Goal: Task Accomplishment & Management: Manage account settings

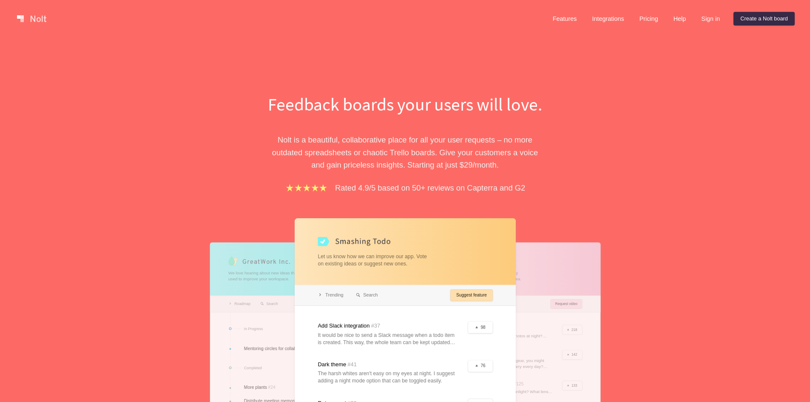
drag, startPoint x: 8, startPoint y: 0, endPoint x: 269, endPoint y: 31, distance: 263.0
click at [237, 30] on div "Features Integrations Pricing Help Sign in Create a Nolt board Menu" at bounding box center [405, 18] width 810 height 37
click at [152, 0] on div "Features Integrations Pricing Help Sign in Create a Nolt board Menu" at bounding box center [405, 18] width 810 height 37
click at [708, 20] on link "Sign in" at bounding box center [710, 19] width 32 height 14
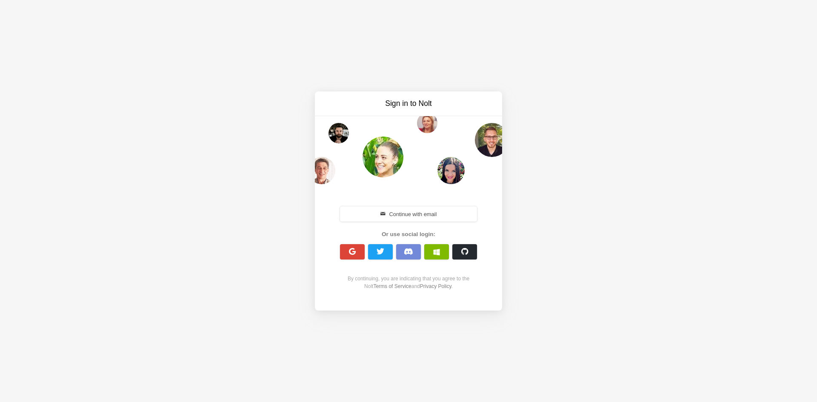
click at [420, 214] on button "Continue with email" at bounding box center [408, 213] width 137 height 15
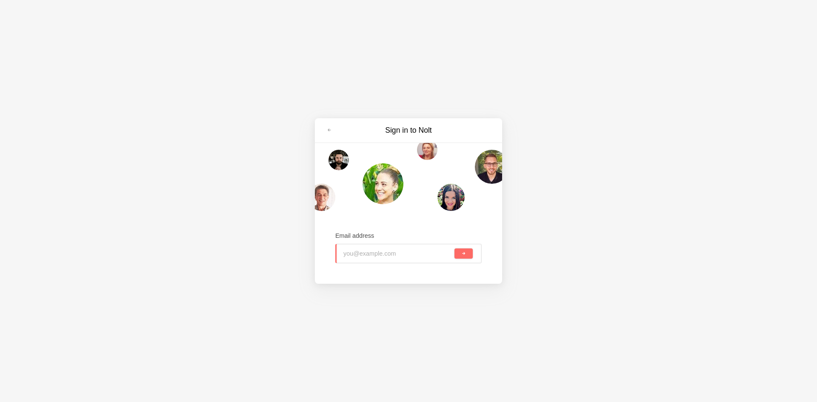
paste input "loriri3802@gamegta.com"
type input "loriri3802@gamegta.com"
click at [469, 255] on button "submit" at bounding box center [463, 253] width 18 height 10
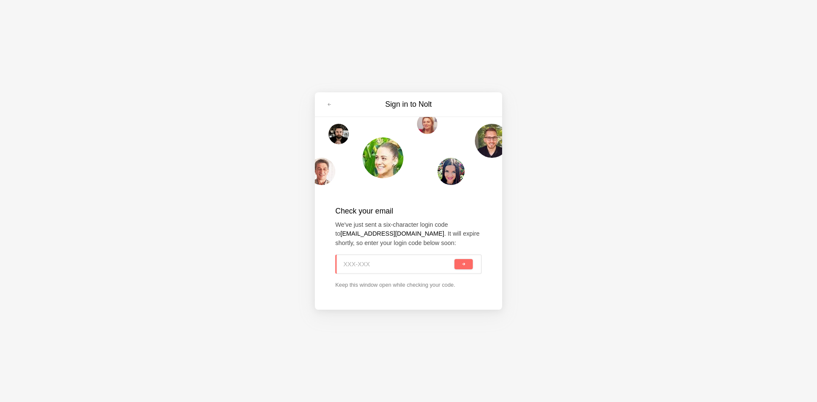
paste input "Z42-E5K"
type input "Z42-E5K"
click at [456, 269] on button "submit" at bounding box center [463, 264] width 18 height 10
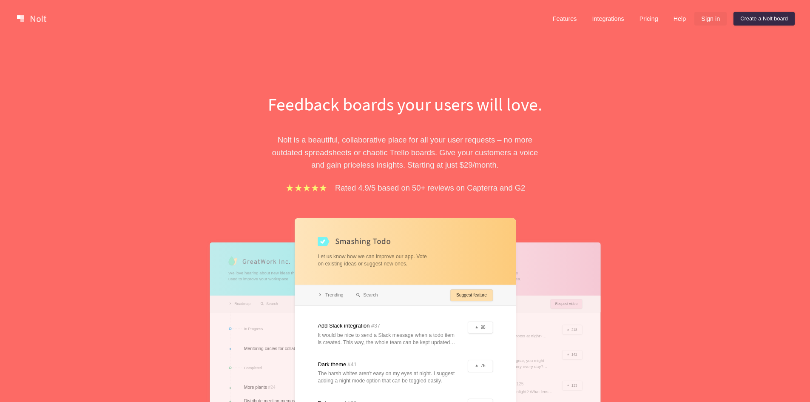
click at [703, 22] on link "Sign in" at bounding box center [710, 19] width 32 height 14
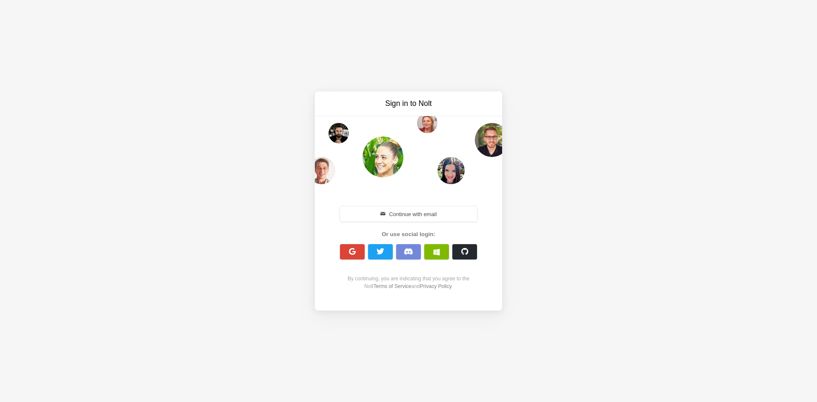
click at [356, 251] on button "button" at bounding box center [352, 251] width 25 height 15
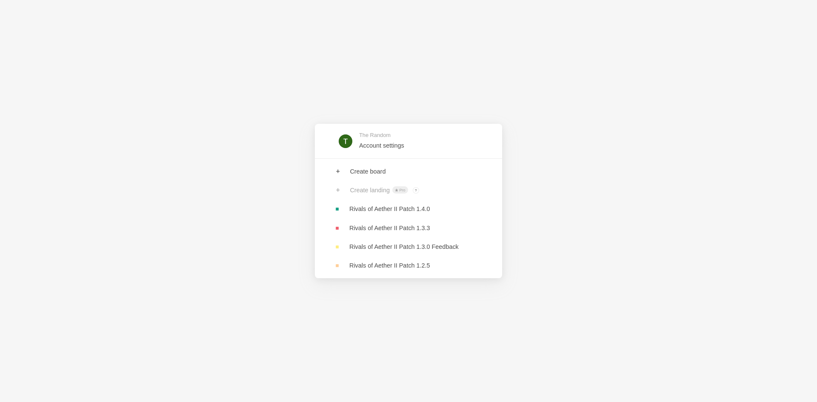
click at [271, 117] on div "The Random Account settings Create board Create landing Pro ? Board owners with…" at bounding box center [408, 201] width 817 height 402
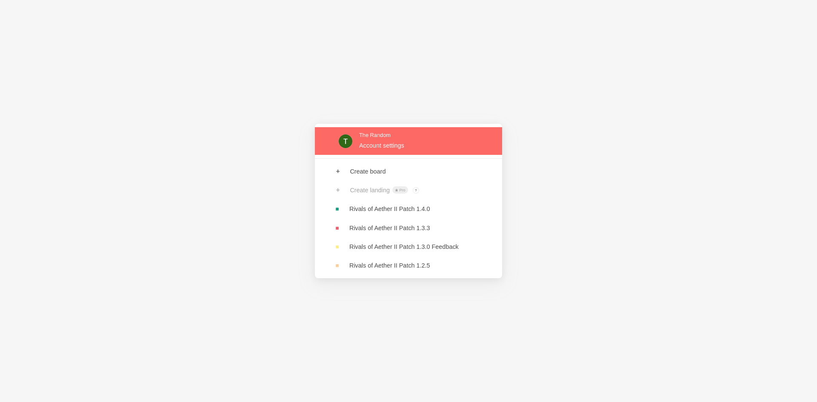
click at [386, 143] on link at bounding box center [408, 141] width 187 height 28
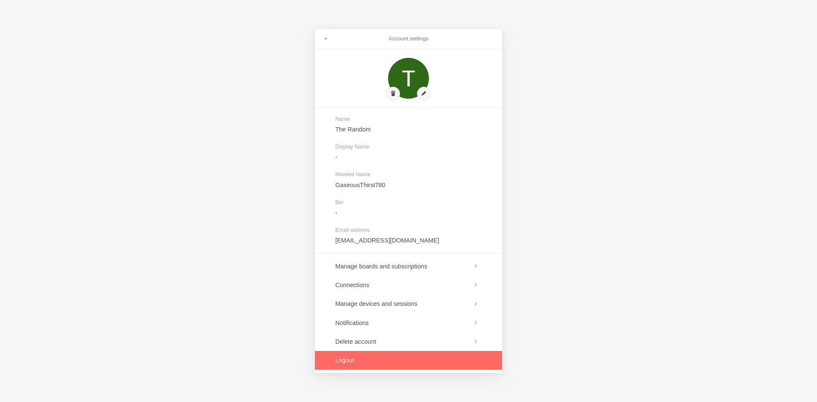
click at [370, 354] on link at bounding box center [408, 360] width 187 height 19
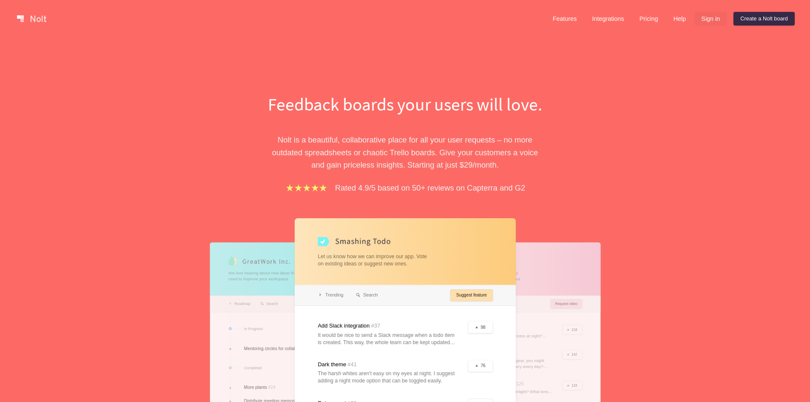
click at [707, 21] on link "Sign in" at bounding box center [710, 19] width 32 height 14
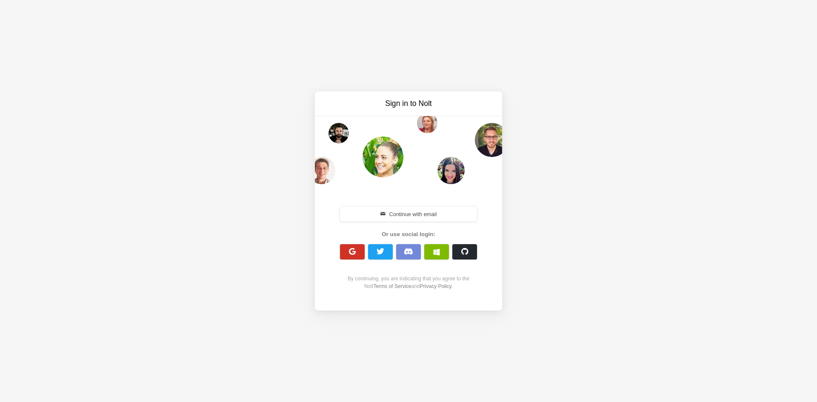
click at [348, 253] on span "button" at bounding box center [352, 252] width 8 height 8
